Goal: Book appointment/travel/reservation

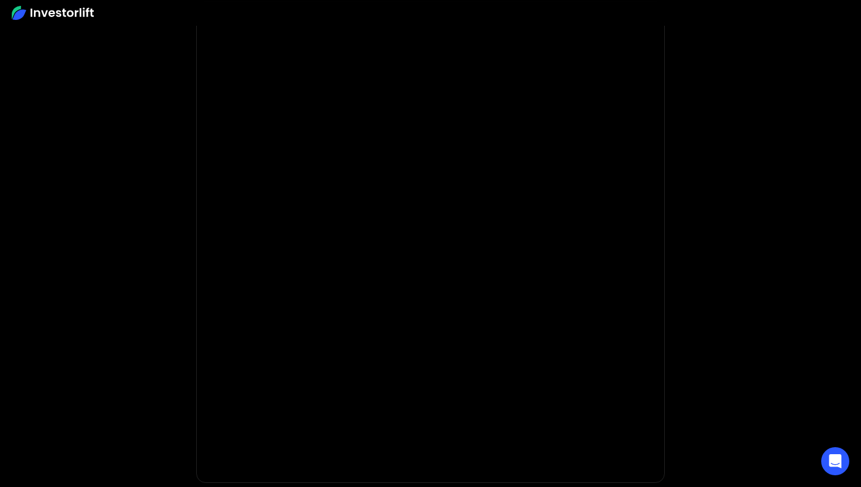
scroll to position [87, 0]
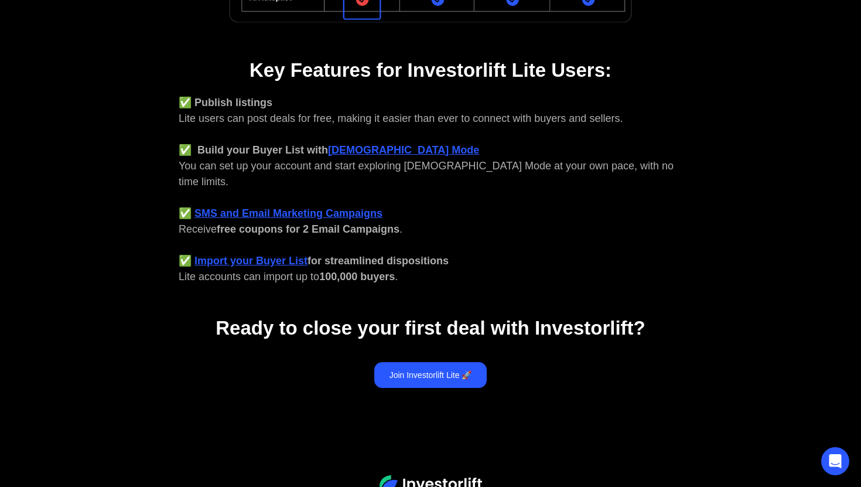
scroll to position [438, 0]
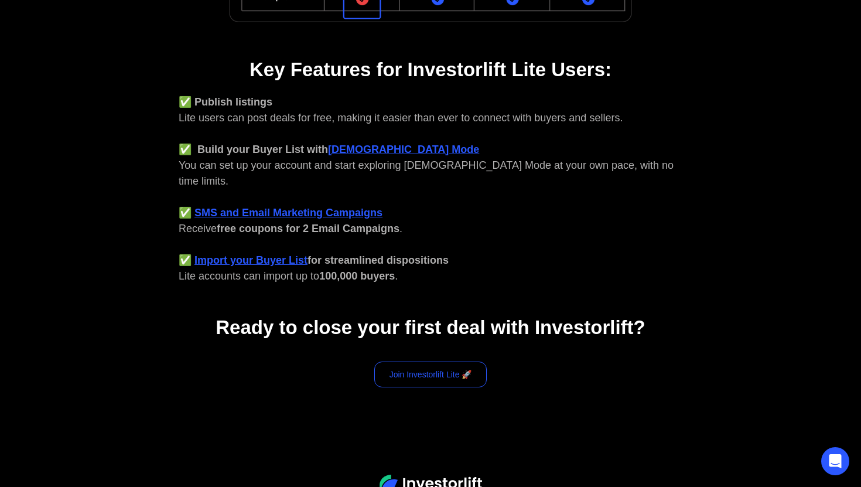
click at [416, 361] on link "Join Investorlift Lite 🚀" at bounding box center [430, 374] width 113 height 26
